Goal: Information Seeking & Learning: Learn about a topic

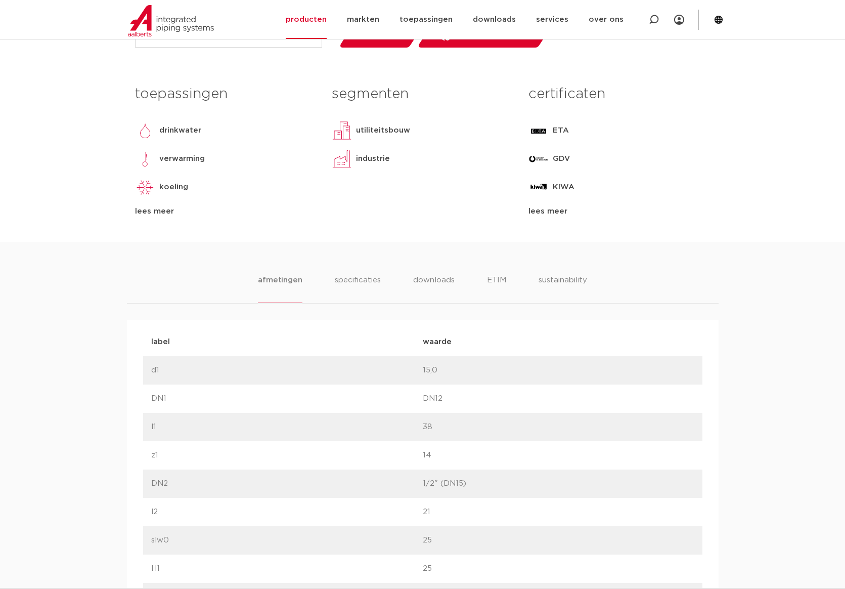
scroll to position [423, 0]
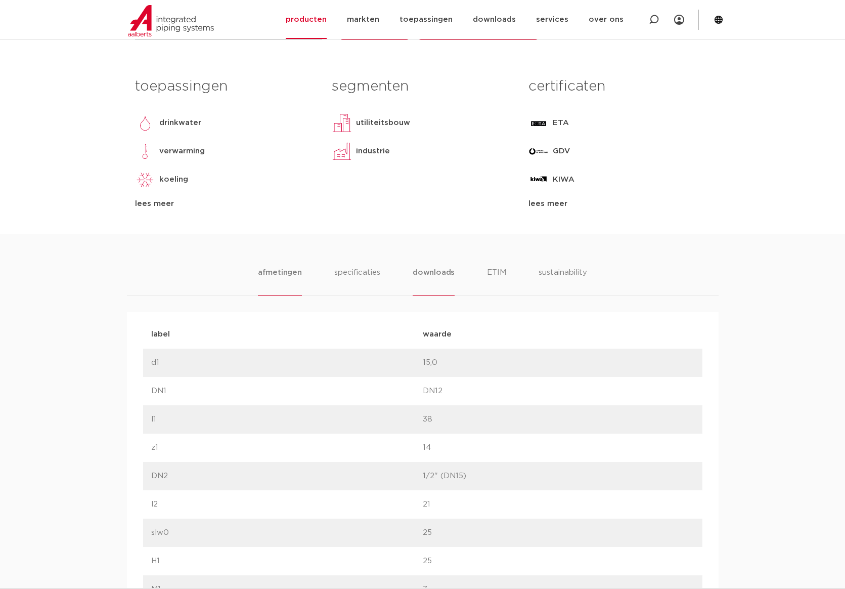
click at [431, 271] on li "downloads" at bounding box center [434, 281] width 42 height 29
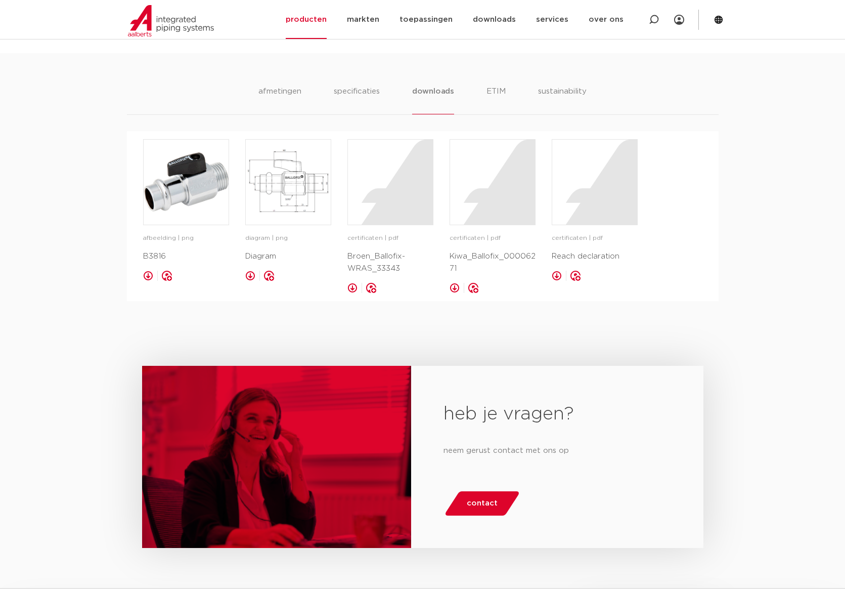
scroll to position [604, 0]
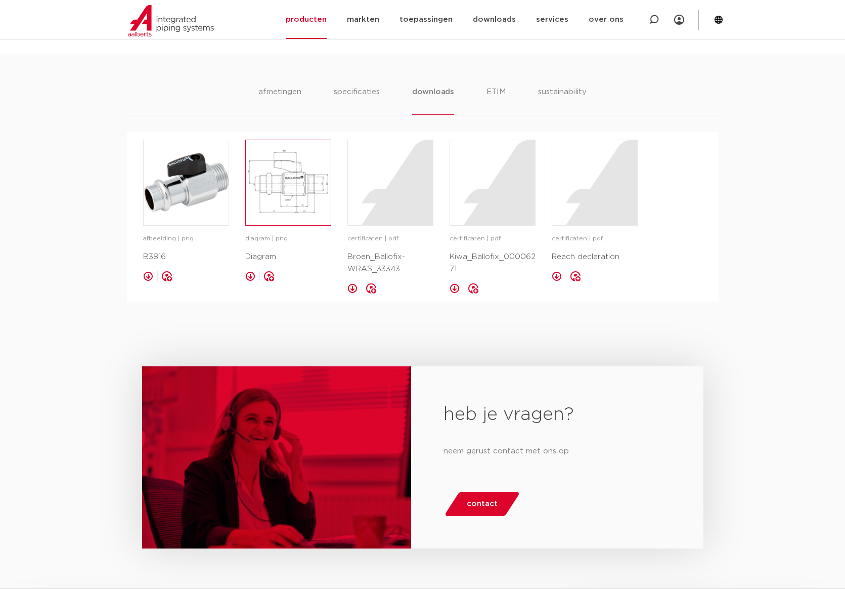
click at [304, 206] on img at bounding box center [288, 182] width 85 height 85
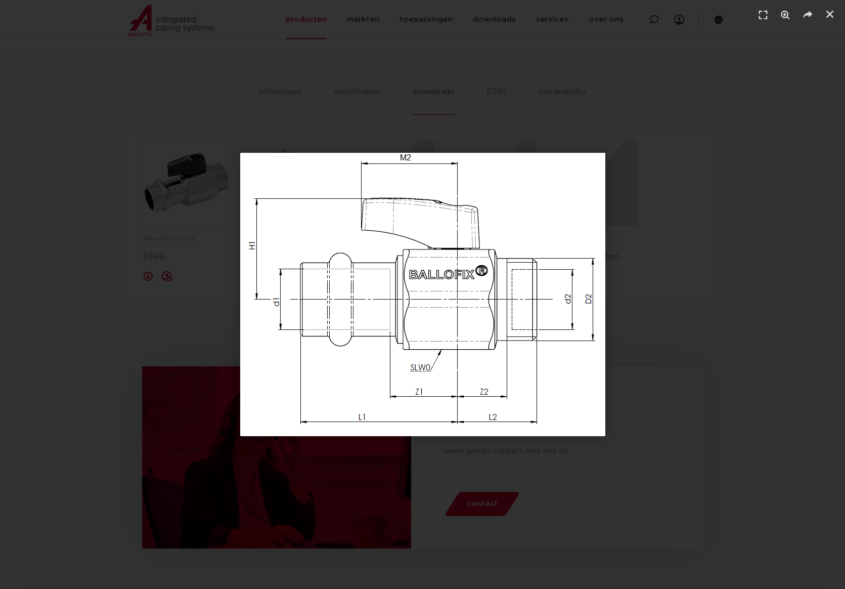
click at [303, 206] on img "1 / 1" at bounding box center [422, 294] width 365 height 283
click at [365, 108] on div "1 / 1" at bounding box center [422, 294] width 774 height 518
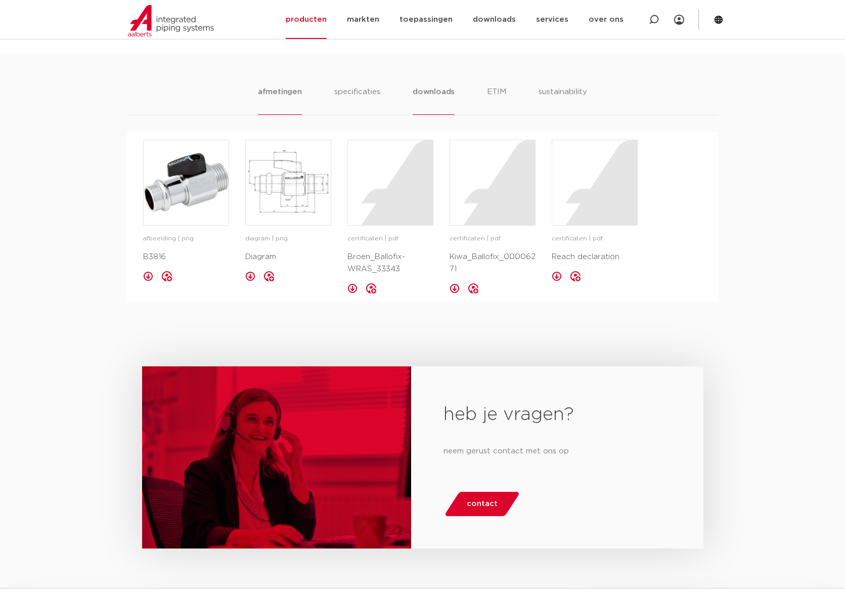
click at [282, 89] on li "afmetingen" at bounding box center [280, 100] width 44 height 29
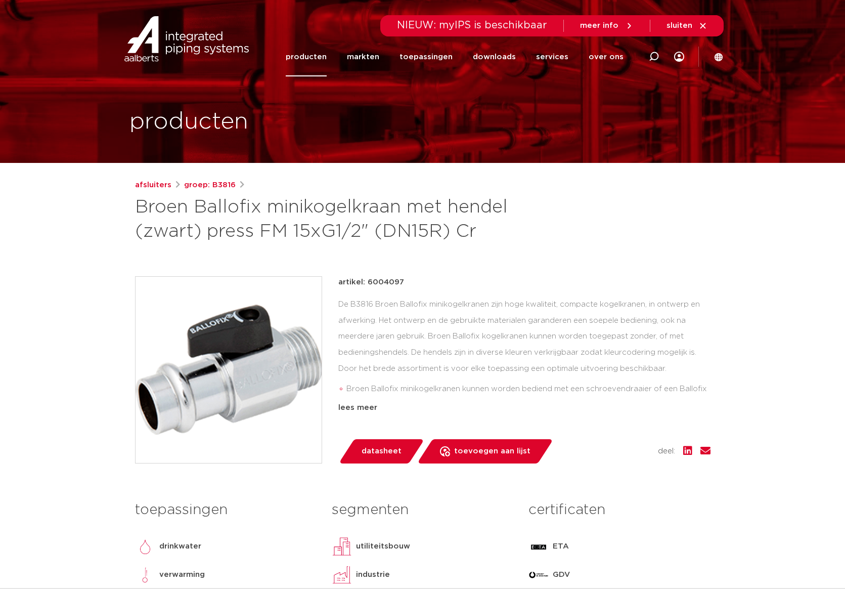
scroll to position [0, 0]
click at [321, 55] on link "producten" at bounding box center [306, 56] width 41 height 39
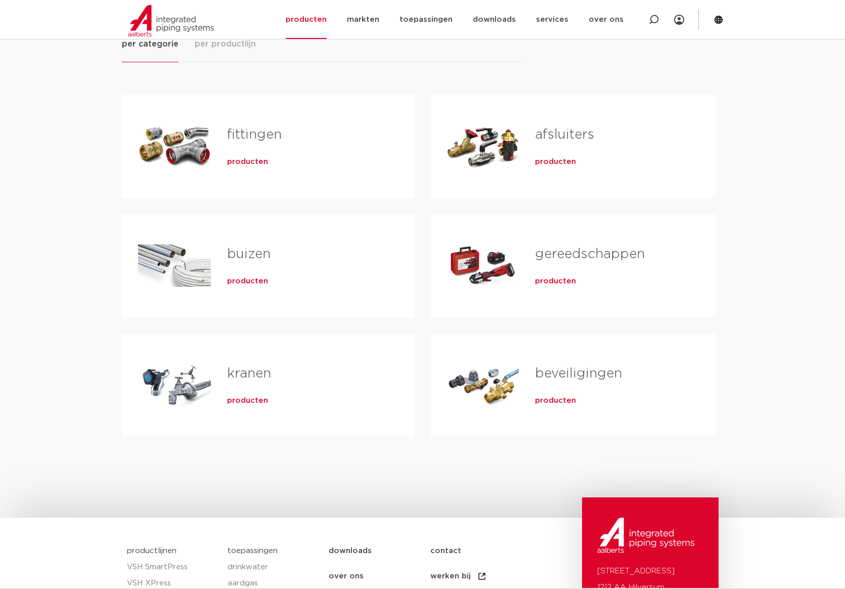
scroll to position [167, 0]
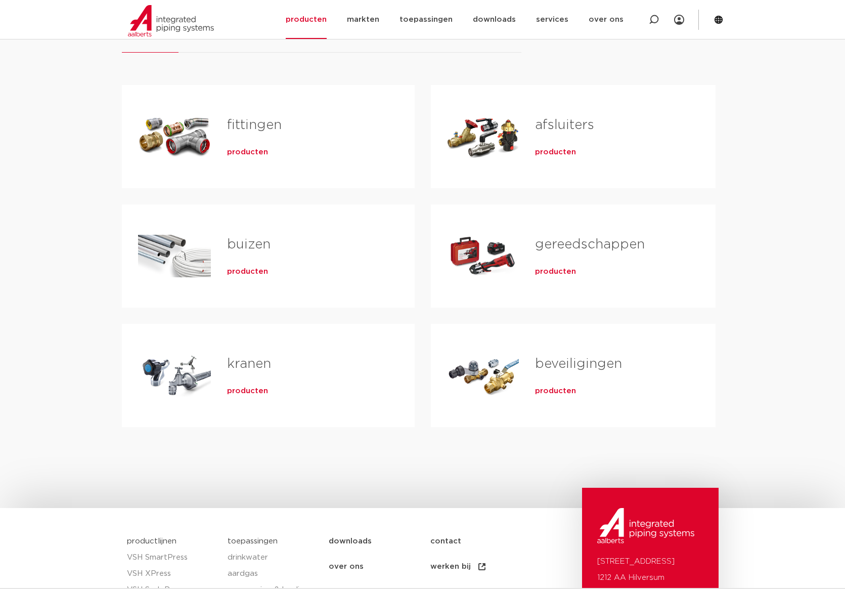
click at [250, 364] on link "kranen" at bounding box center [249, 363] width 44 height 13
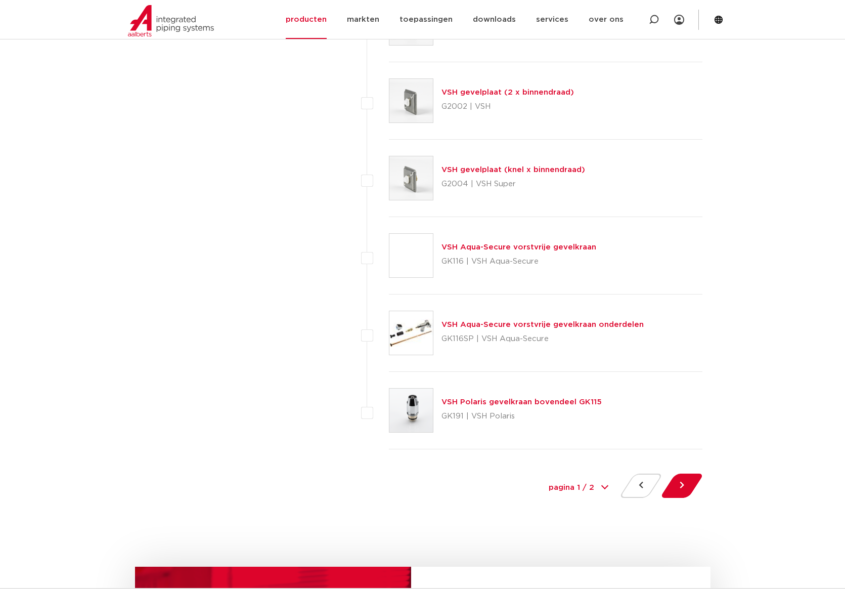
scroll to position [4412, 0]
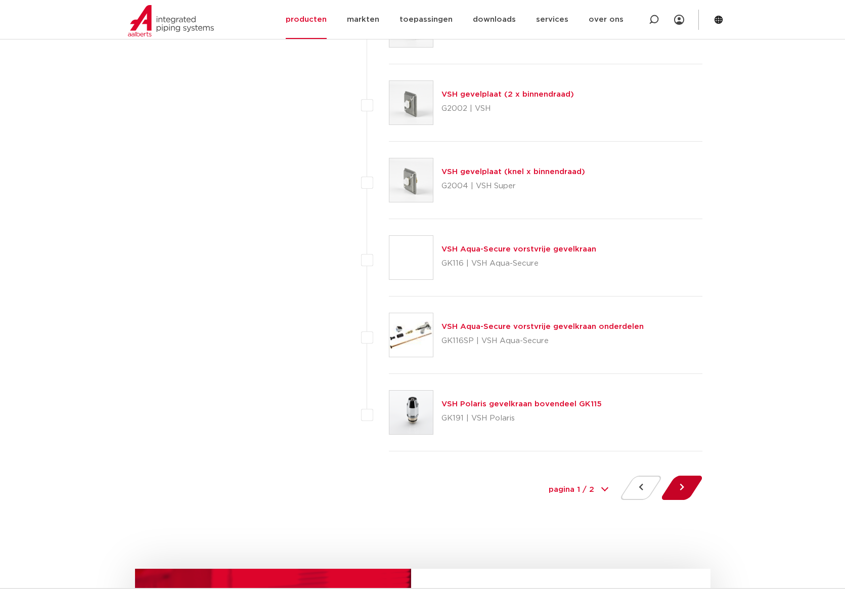
click at [680, 489] on button at bounding box center [682, 488] width 29 height 24
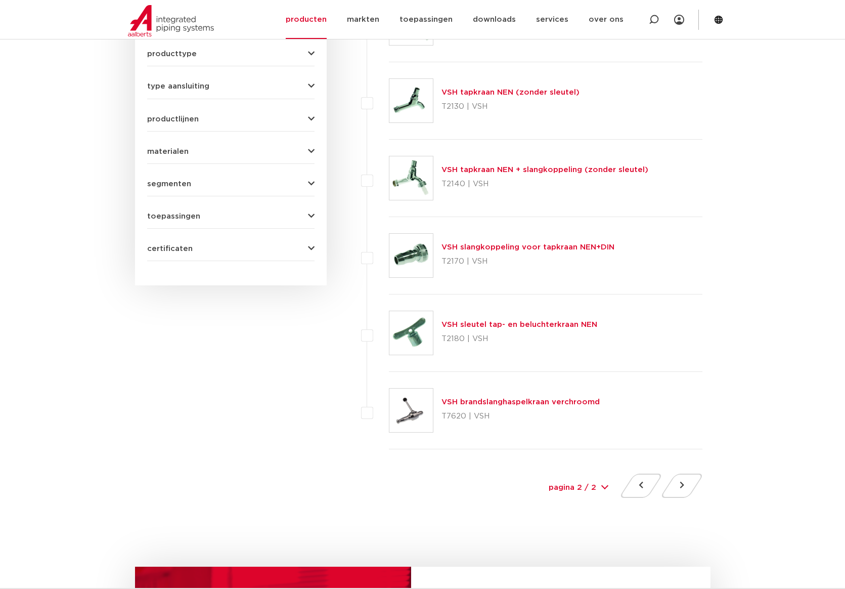
scroll to position [467, 0]
click at [645, 487] on button at bounding box center [641, 485] width 29 height 24
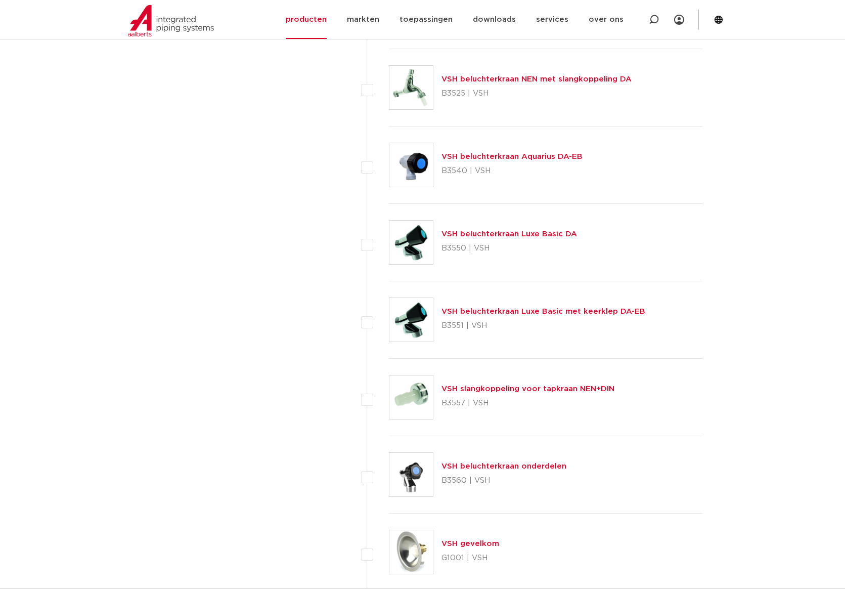
scroll to position [3731, 0]
click at [478, 155] on link "VSH beluchterkraan Aquarius DA-EB" at bounding box center [512, 156] width 141 height 8
